Goal: Share content: Share content

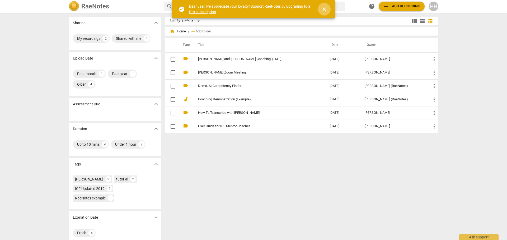
click at [324, 9] on span "close" at bounding box center [324, 9] width 6 height 6
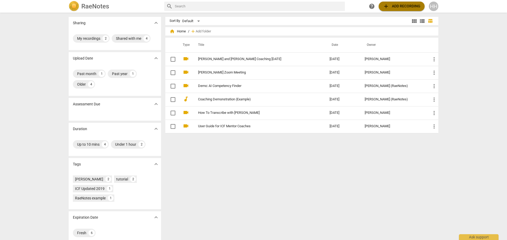
click at [396, 4] on span "add Add recording" at bounding box center [401, 6] width 37 height 6
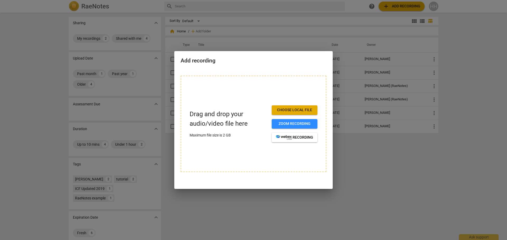
click at [296, 124] on span "Zoom recording" at bounding box center [294, 123] width 37 height 5
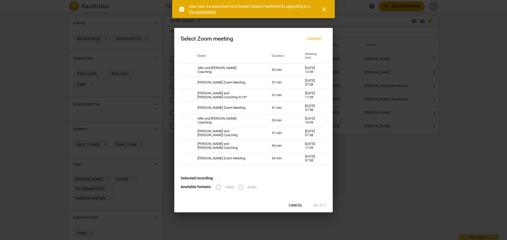
click at [242, 69] on td "Allie and [PERSON_NAME] Coaching" at bounding box center [228, 70] width 74 height 13
radio input "true"
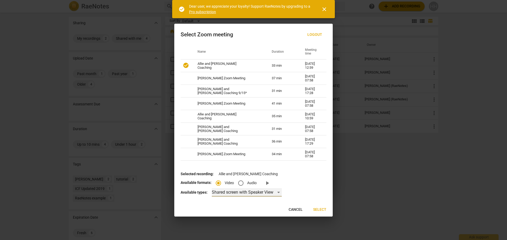
click at [256, 190] on div "Shared screen with Speaker View" at bounding box center [247, 192] width 70 height 8
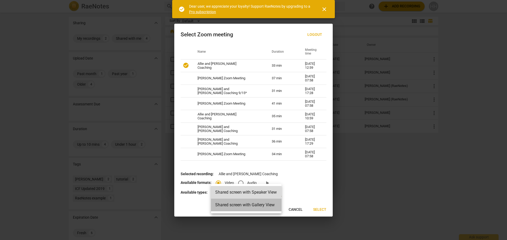
click at [260, 205] on li "Shared screen with Gallery View" at bounding box center [246, 205] width 70 height 13
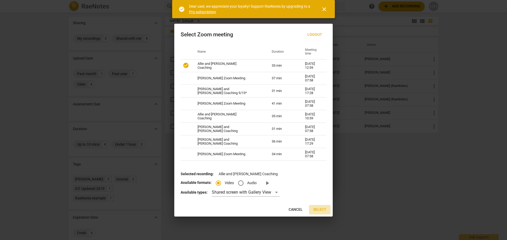
click at [320, 210] on span "Select" at bounding box center [319, 209] width 13 height 5
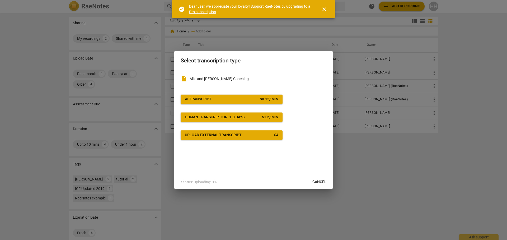
click at [235, 99] on span "AI Transcript $ 0.15 / min" at bounding box center [231, 99] width 93 height 5
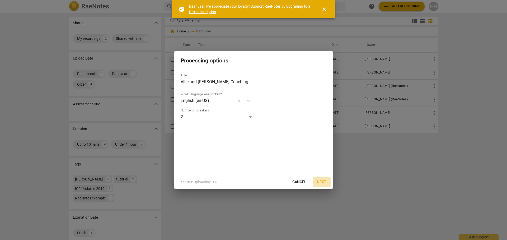
click at [324, 181] on span "Next" at bounding box center [322, 182] width 10 height 5
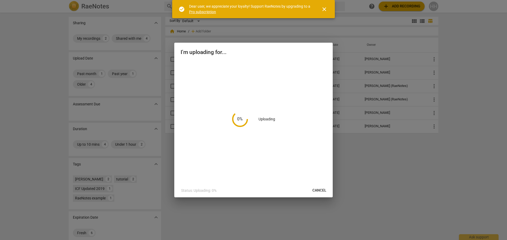
click at [325, 9] on span "close" at bounding box center [324, 9] width 6 height 6
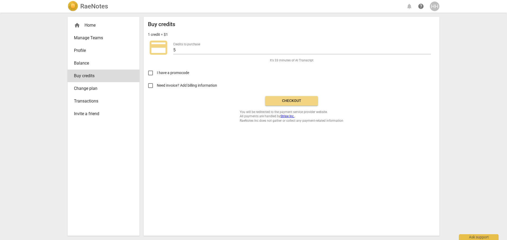
click at [293, 101] on span "Checkout" at bounding box center [291, 100] width 44 height 5
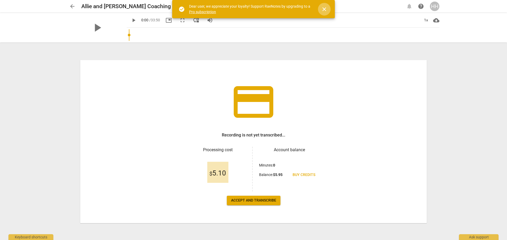
click at [323, 9] on span "close" at bounding box center [324, 9] width 6 height 6
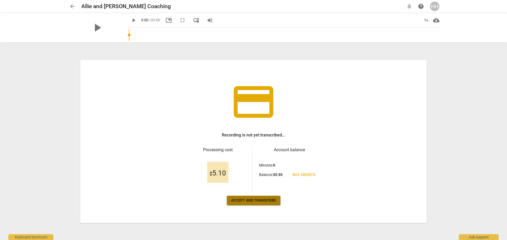
click at [257, 201] on span "Accept and transcribe" at bounding box center [253, 200] width 45 height 5
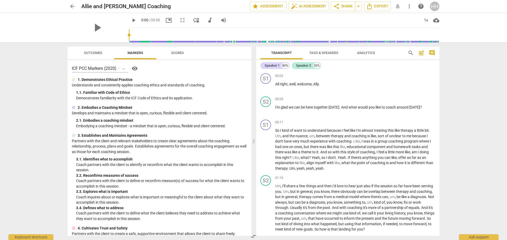
click at [309, 6] on span "auto_fix_high AI Assessment" at bounding box center [308, 6] width 35 height 6
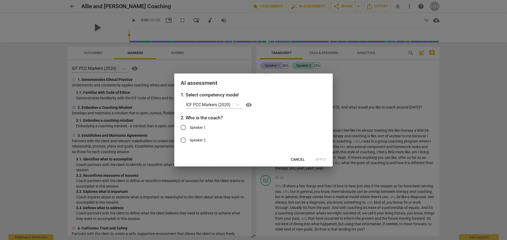
click at [389, 72] on div at bounding box center [253, 120] width 507 height 240
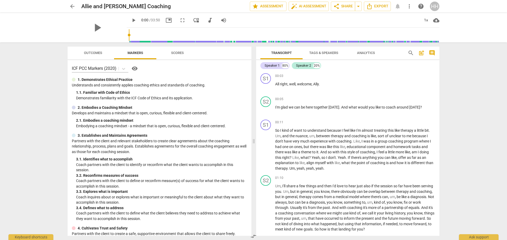
click at [264, 79] on div "S1" at bounding box center [265, 78] width 11 height 11
click at [298, 102] on div "Speaker 1" at bounding box center [286, 104] width 40 height 8
click at [296, 115] on li "Speaker 2" at bounding box center [286, 114] width 40 height 10
click at [303, 3] on button "auto_fix_high AI Assessment" at bounding box center [309, 7] width 40 height 10
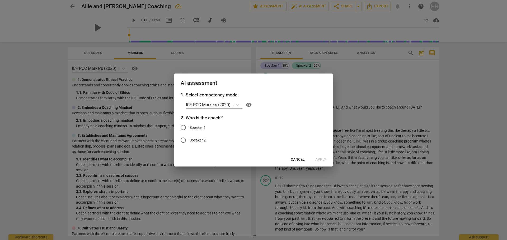
click at [183, 141] on input "Speaker 2" at bounding box center [183, 140] width 13 height 13
radio input "true"
click at [319, 158] on span "Apply" at bounding box center [320, 159] width 11 height 5
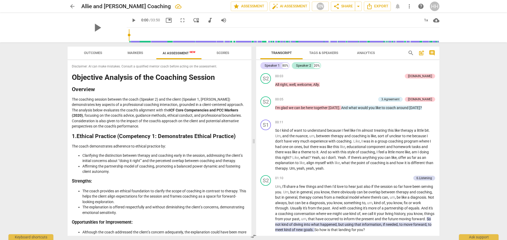
click at [359, 8] on span "arrow_drop_down" at bounding box center [358, 6] width 6 height 6
click at [347, 6] on span "share Share" at bounding box center [343, 6] width 20 height 6
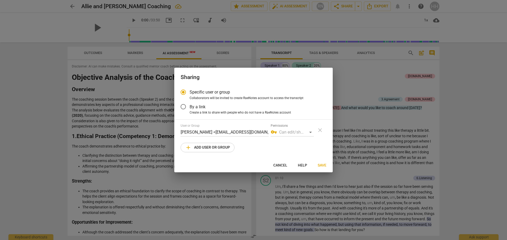
click at [212, 147] on span "add Add user or group" at bounding box center [207, 148] width 45 height 6
radio input "false"
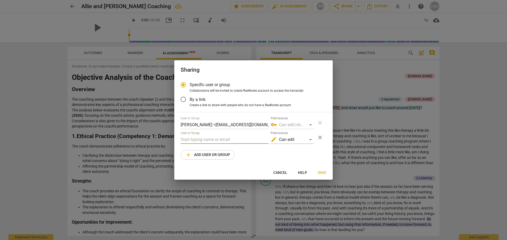
click at [200, 140] on input "text" at bounding box center [225, 140] width 88 height 8
type input "ky"
drag, startPoint x: 188, startPoint y: 139, endPoint x: 181, endPoint y: 139, distance: 7.7
click at [178, 140] on div "Specific user or group Collaborators will be invited to create RaeNotes account…" at bounding box center [253, 123] width 158 height 88
paste input "KJlifesculptor@aol.com"
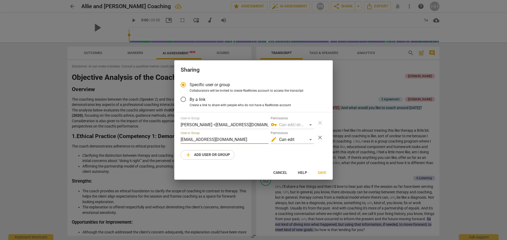
type input "KJlifesculptor@aol.com"
click at [311, 141] on div "edit Can edit" at bounding box center [292, 140] width 43 height 8
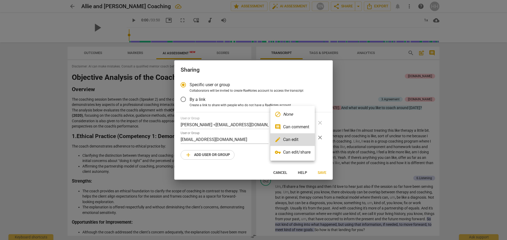
click at [305, 126] on li "comment Can comment" at bounding box center [292, 127] width 44 height 13
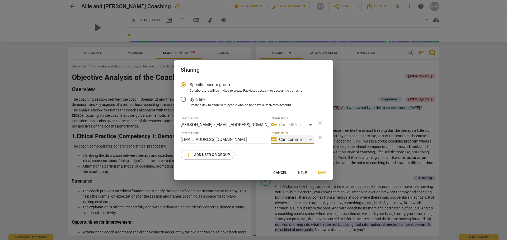
click at [300, 139] on div "comment Can comment" at bounding box center [292, 140] width 43 height 8
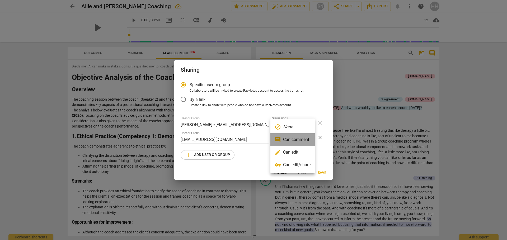
click at [300, 140] on li "comment Can comment" at bounding box center [292, 140] width 44 height 13
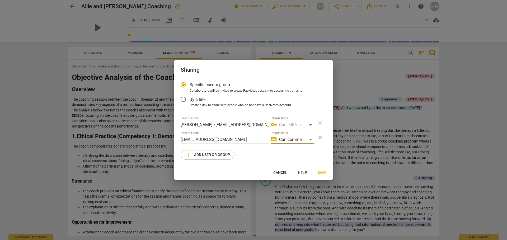
click at [324, 173] on span "Save" at bounding box center [322, 173] width 9 height 5
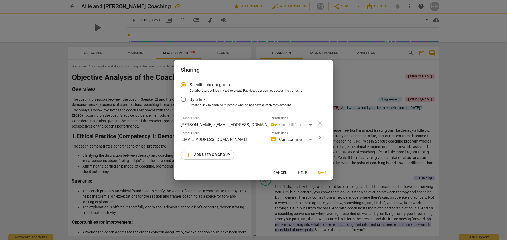
radio input "false"
type input "Kymberly Johnson <kjlifesculptor@aol.com>"
